Goal: Information Seeking & Learning: Learn about a topic

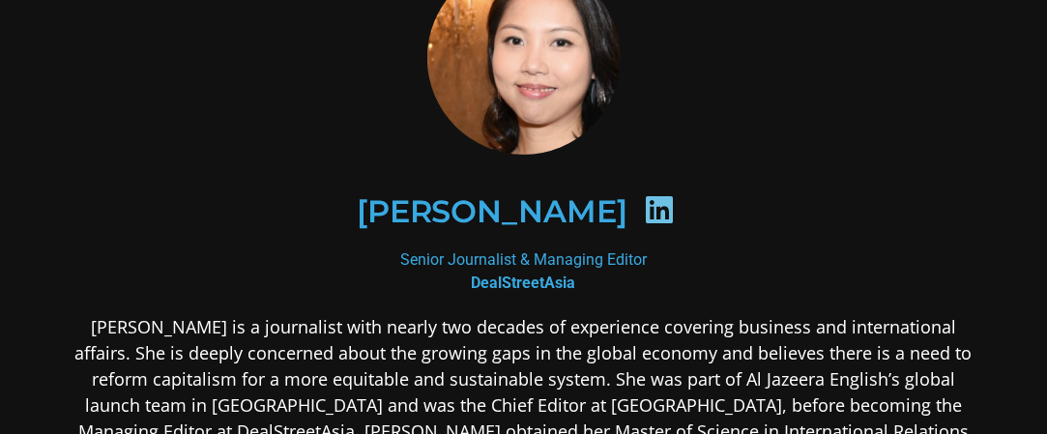
scroll to position [290, 0]
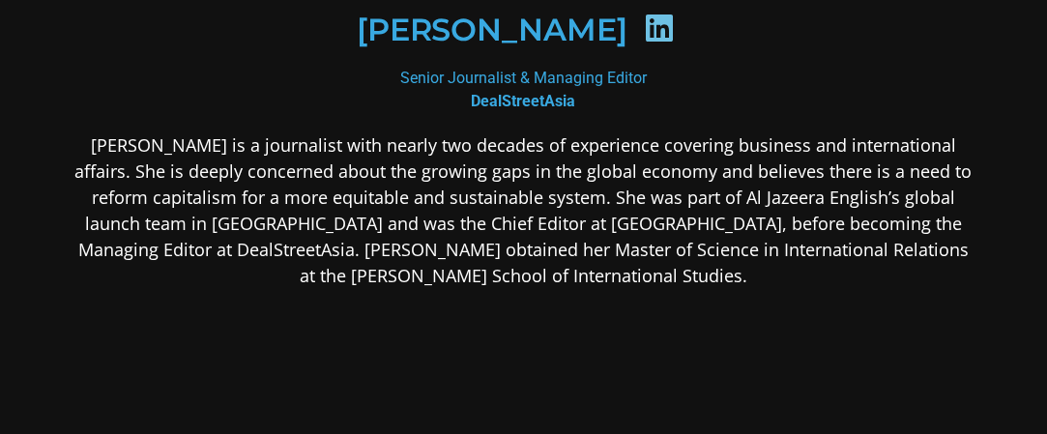
drag, startPoint x: 477, startPoint y: 226, endPoint x: 466, endPoint y: 227, distance: 11.6
click at [476, 227] on p "Michelle is a journalist with nearly two decades of experience covering busines…" at bounding box center [523, 210] width 907 height 157
click at [466, 227] on p "Michelle is a journalist with nearly two decades of experience covering busines…" at bounding box center [523, 210] width 907 height 157
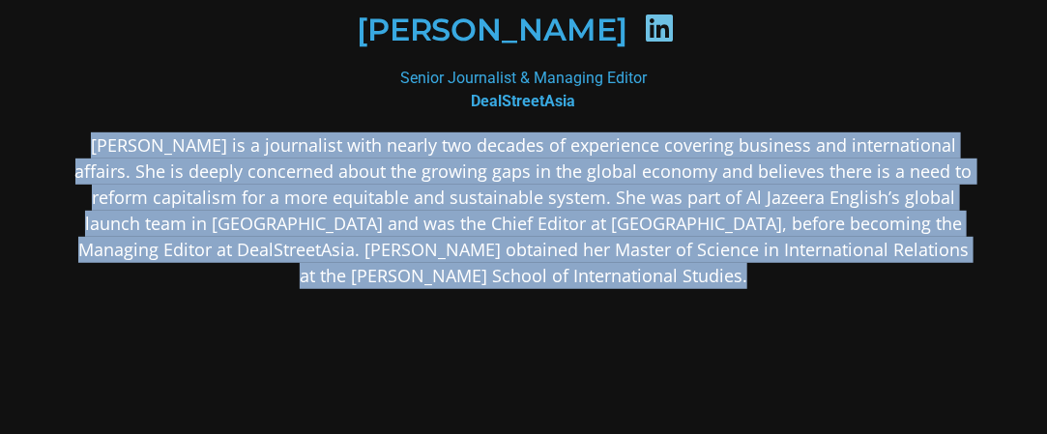
click at [466, 227] on p "Michelle is a journalist with nearly two decades of experience covering busines…" at bounding box center [523, 210] width 907 height 157
copy div "Michelle is a journalist with nearly two decades of experience covering busines…"
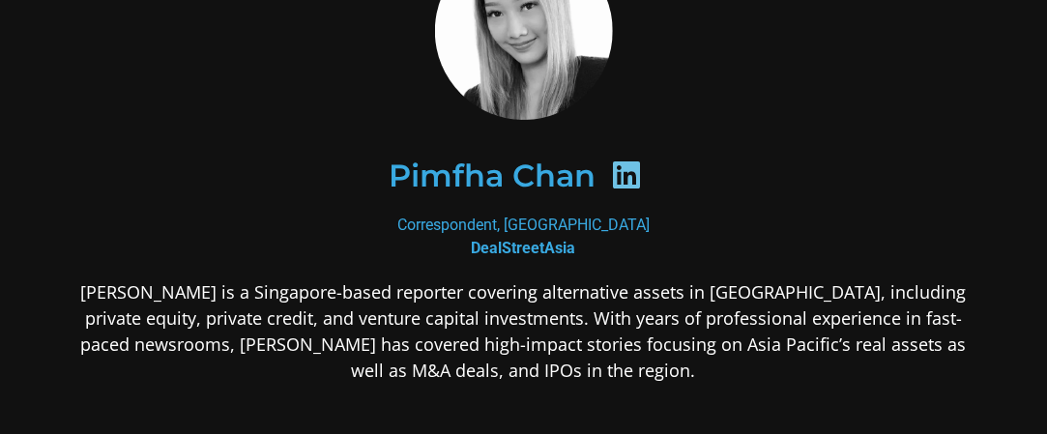
scroll to position [193, 0]
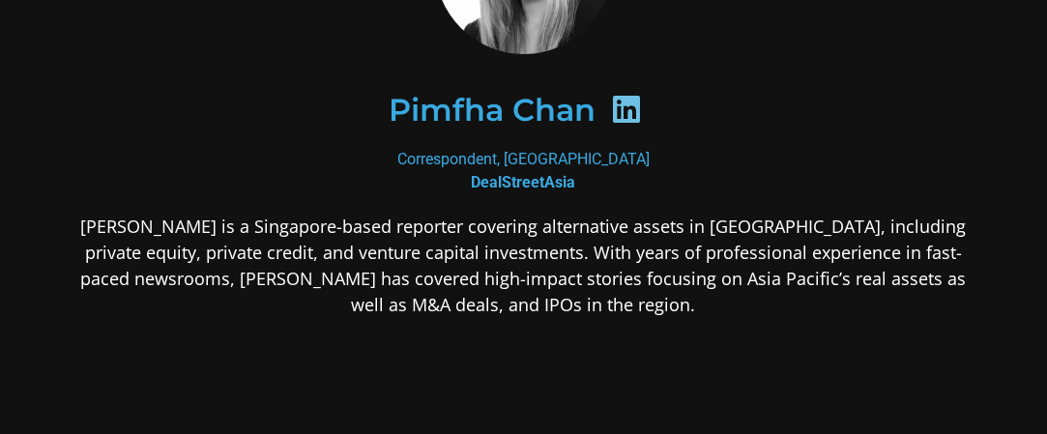
click at [366, 252] on p "[PERSON_NAME] is a Singapore-based reporter covering alternative assets in [GEO…" at bounding box center [523, 266] width 907 height 104
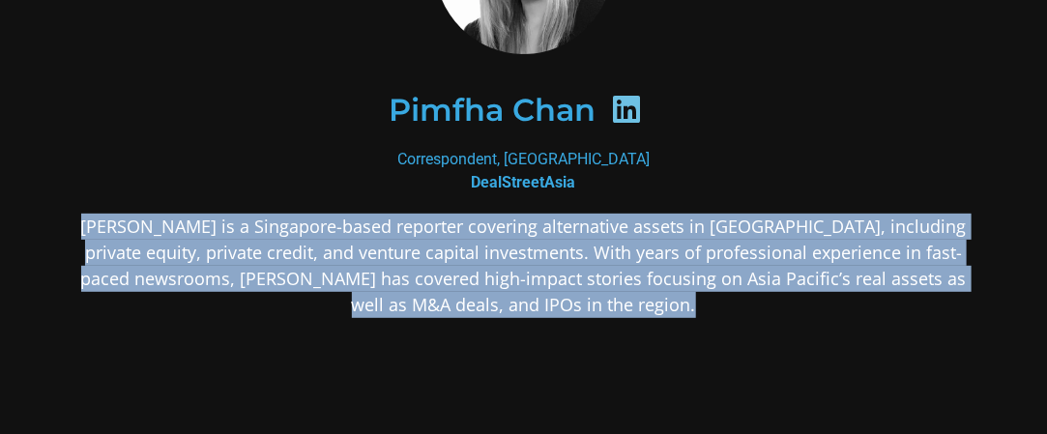
click at [366, 252] on p "[PERSON_NAME] is a Singapore-based reporter covering alternative assets in [GEO…" at bounding box center [523, 266] width 907 height 104
copy div "[PERSON_NAME] is a Singapore-based reporter covering alternative assets in [GEO…"
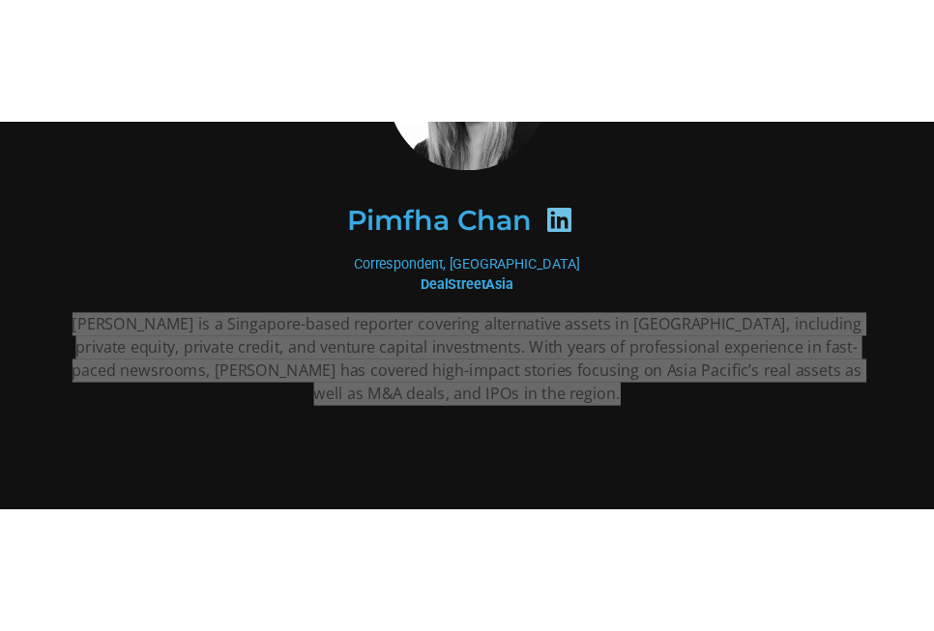
scroll to position [187, 0]
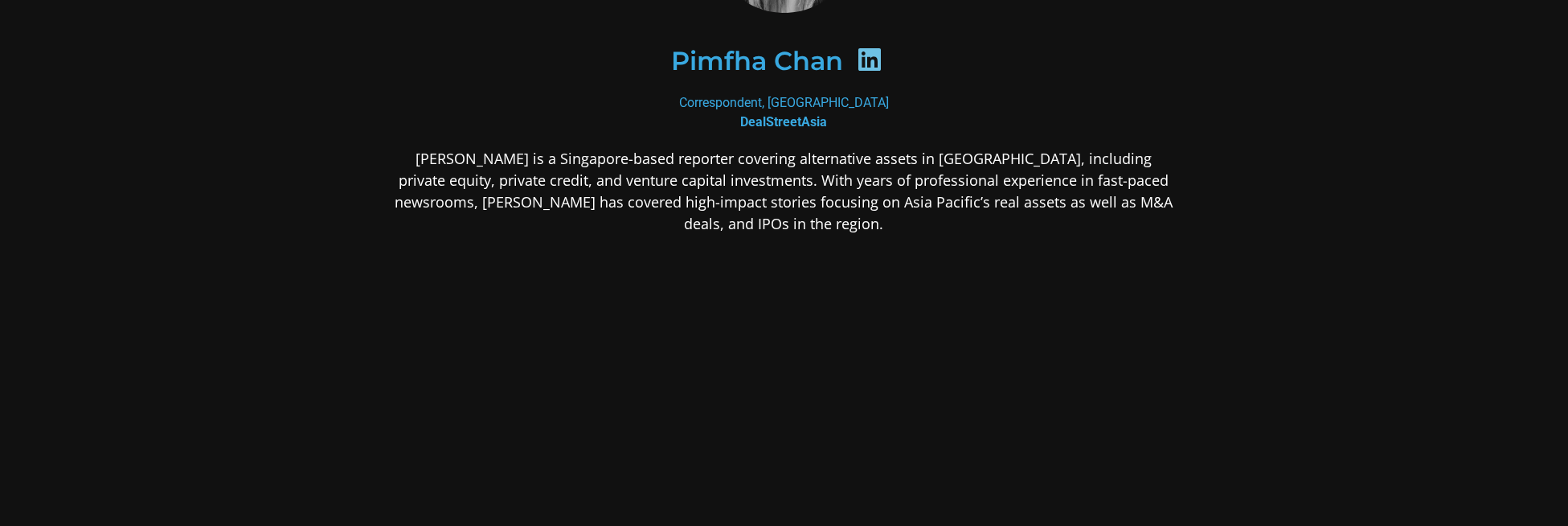
scroll to position [195, 0]
